Goal: Communication & Community: Ask a question

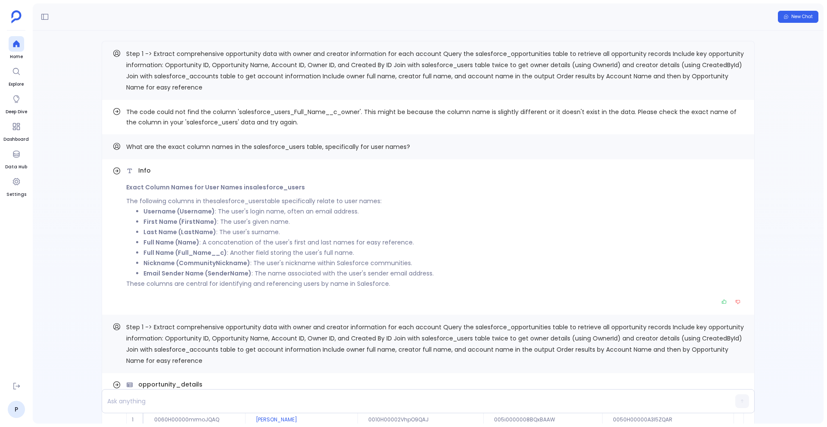
scroll to position [-194, 0]
click at [791, 19] on span "New Chat" at bounding box center [802, 17] width 22 height 6
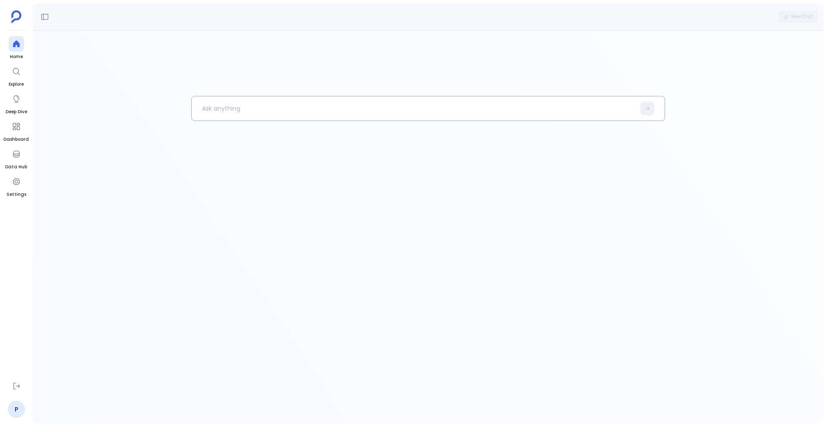
click at [542, 106] on p at bounding box center [414, 108] width 444 height 22
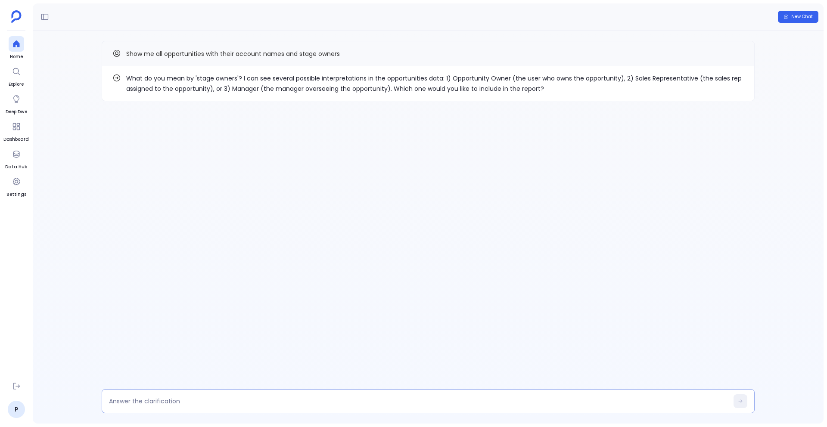
click at [243, 402] on textarea at bounding box center [418, 401] width 619 height 9
type textarea "1"
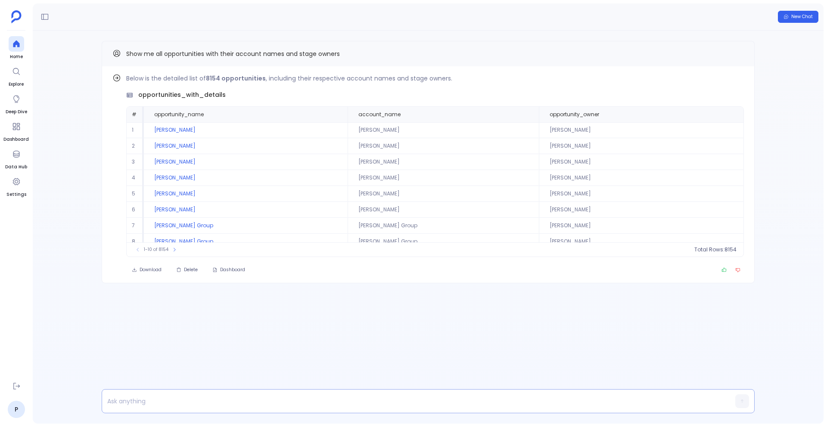
click at [270, 400] on p at bounding box center [411, 401] width 619 height 12
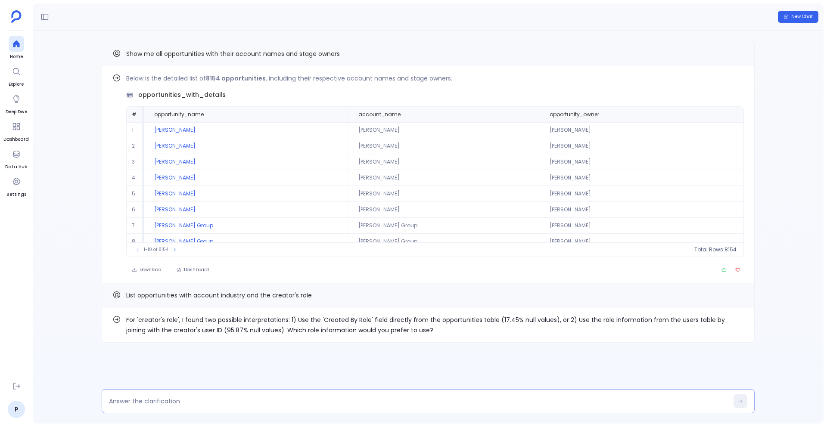
click at [207, 396] on div at bounding box center [428, 401] width 653 height 24
click at [193, 404] on textarea at bounding box center [418, 401] width 619 height 9
type textarea "2"
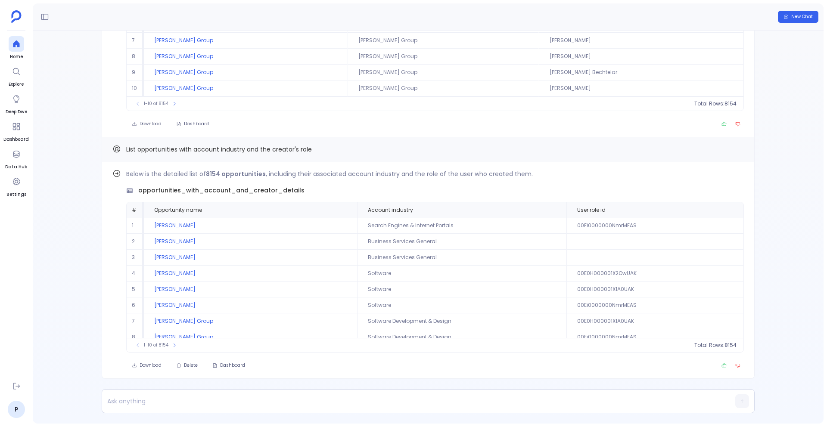
scroll to position [-146, 0]
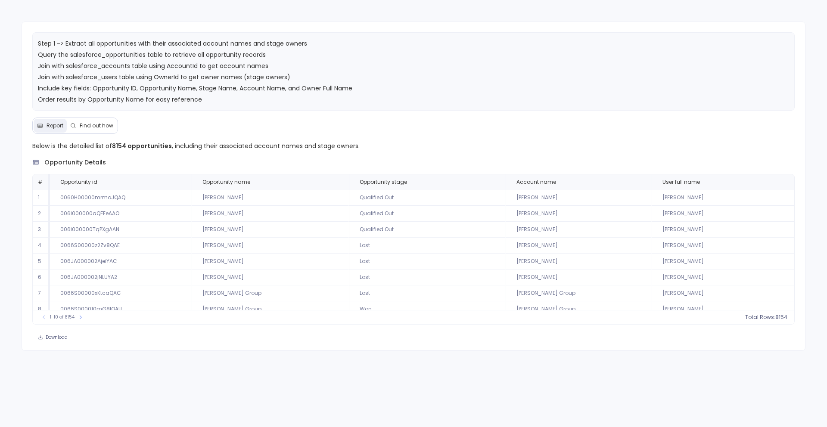
click at [82, 129] on span "Find out how" at bounding box center [97, 125] width 34 height 7
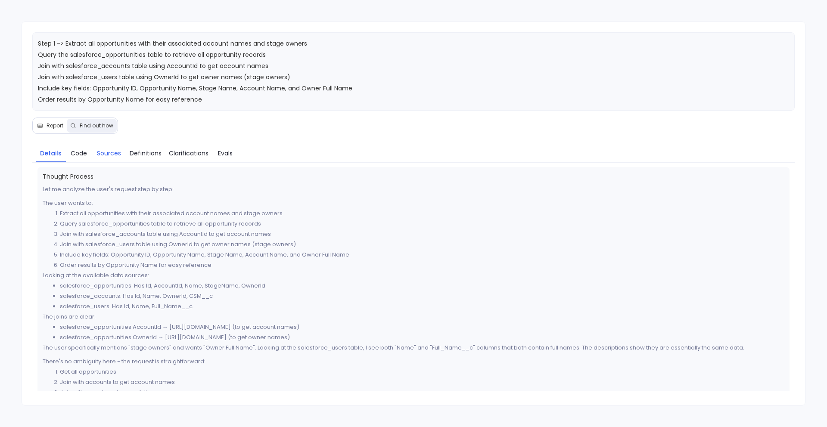
click at [115, 158] on span "Sources" at bounding box center [109, 153] width 24 height 9
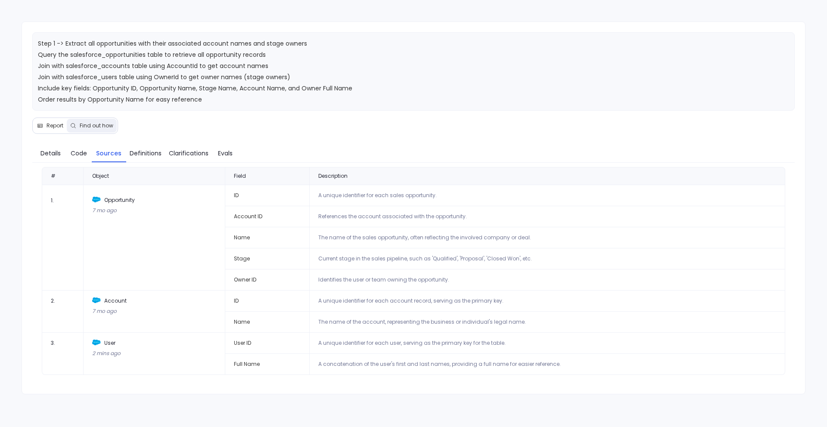
click at [52, 133] on button "Report" at bounding box center [50, 126] width 33 height 14
